Goal: Find specific page/section

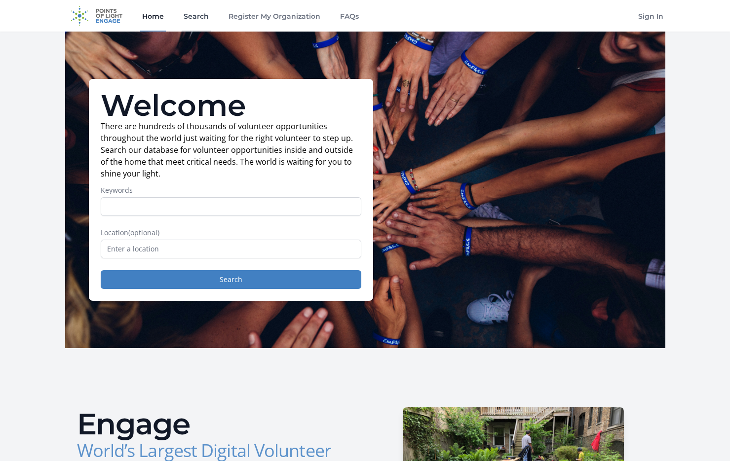
click at [200, 17] on link "Search" at bounding box center [196, 16] width 29 height 32
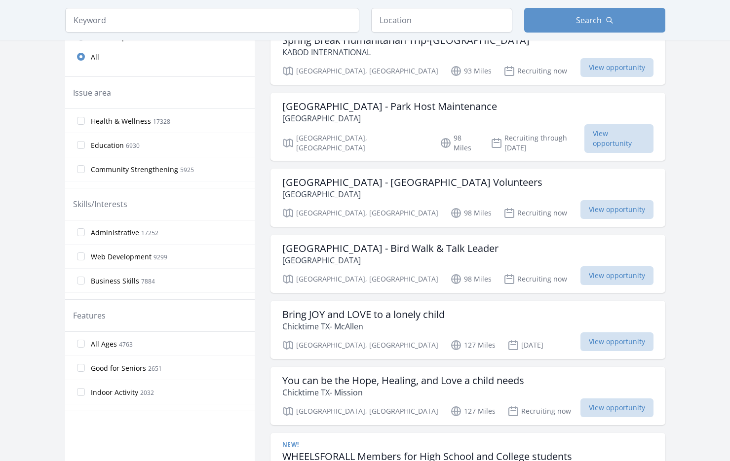
scroll to position [291, 0]
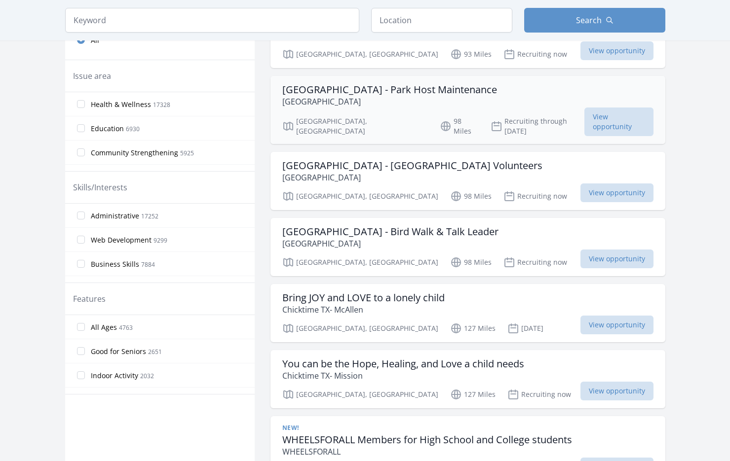
click at [441, 98] on p "[GEOGRAPHIC_DATA]" at bounding box center [389, 102] width 215 height 12
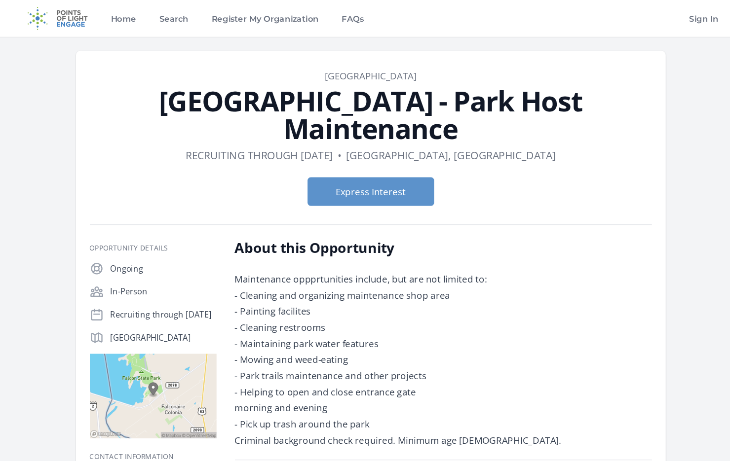
click at [371, 69] on link "[GEOGRAPHIC_DATA]" at bounding box center [365, 65] width 78 height 11
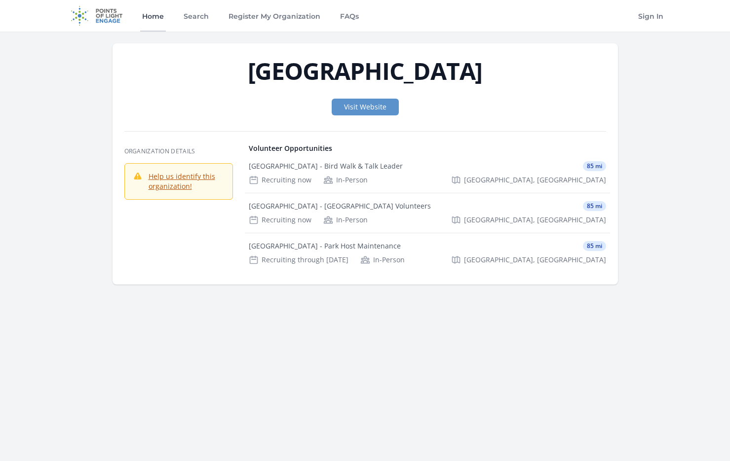
click at [160, 19] on link "Home" at bounding box center [153, 16] width 26 height 32
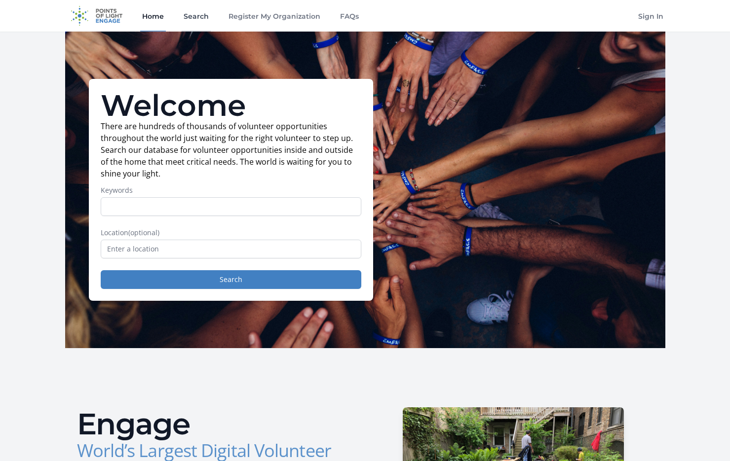
click at [201, 19] on link "Search" at bounding box center [196, 16] width 29 height 32
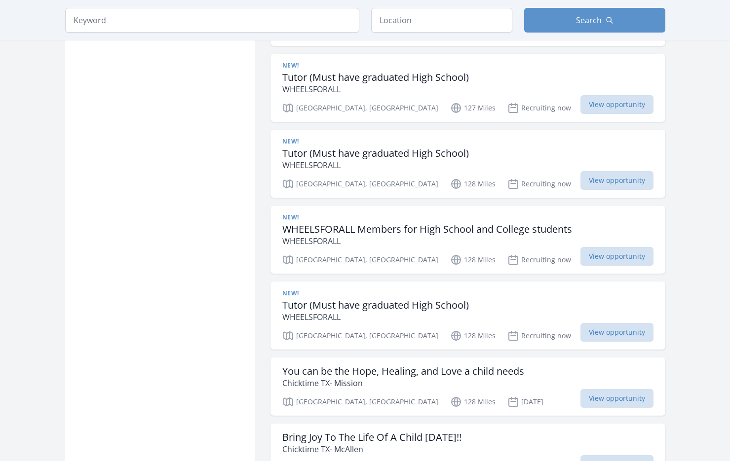
scroll to position [740, 0]
